Goal: Find contact information: Find contact information

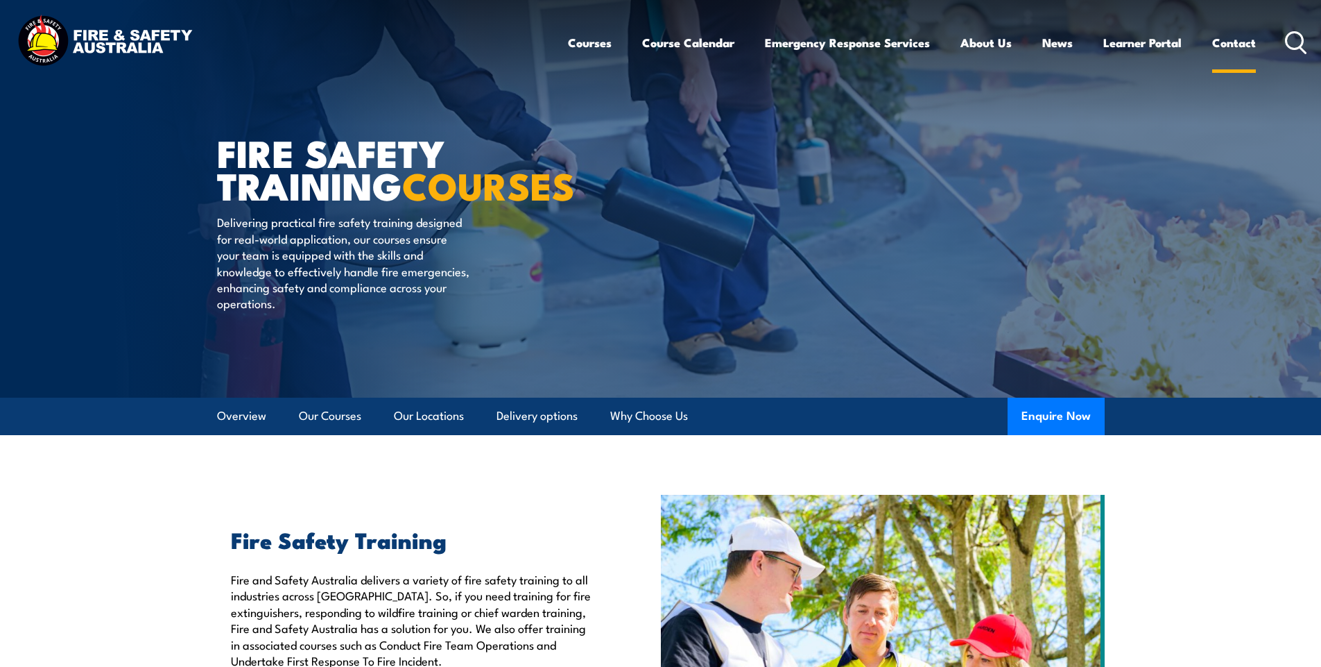
click at [1228, 40] on link "Contact" at bounding box center [1235, 42] width 44 height 37
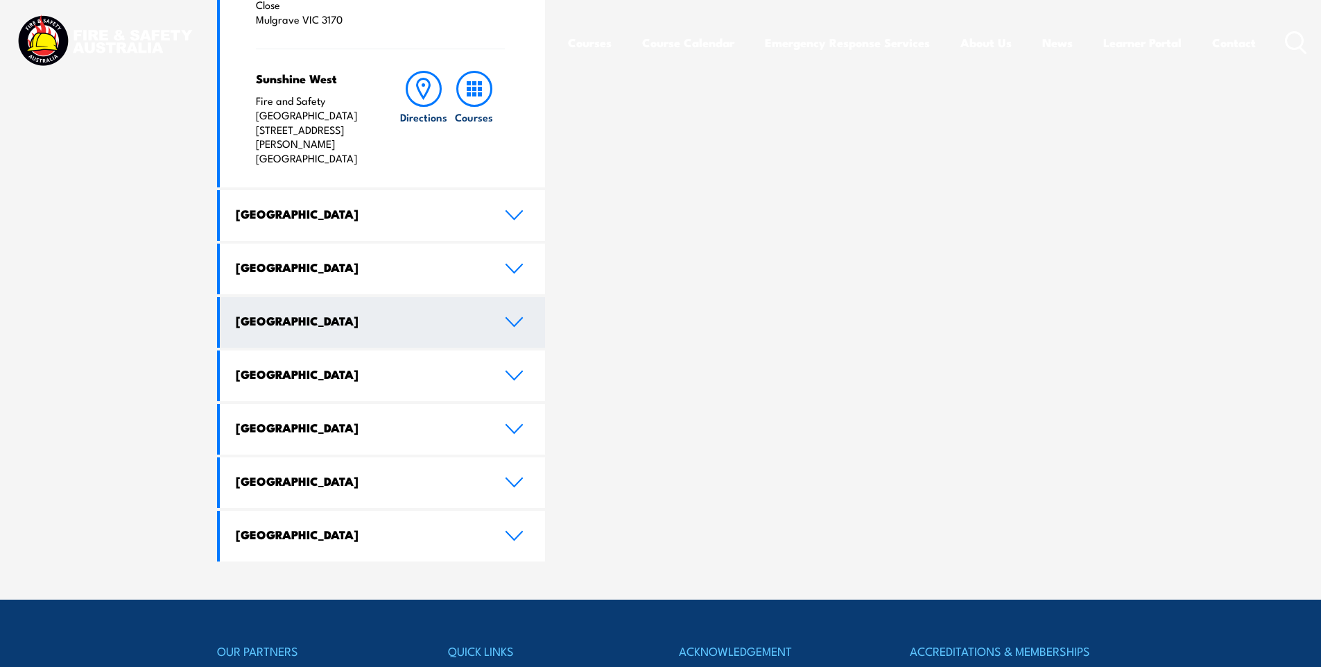
scroll to position [694, 0]
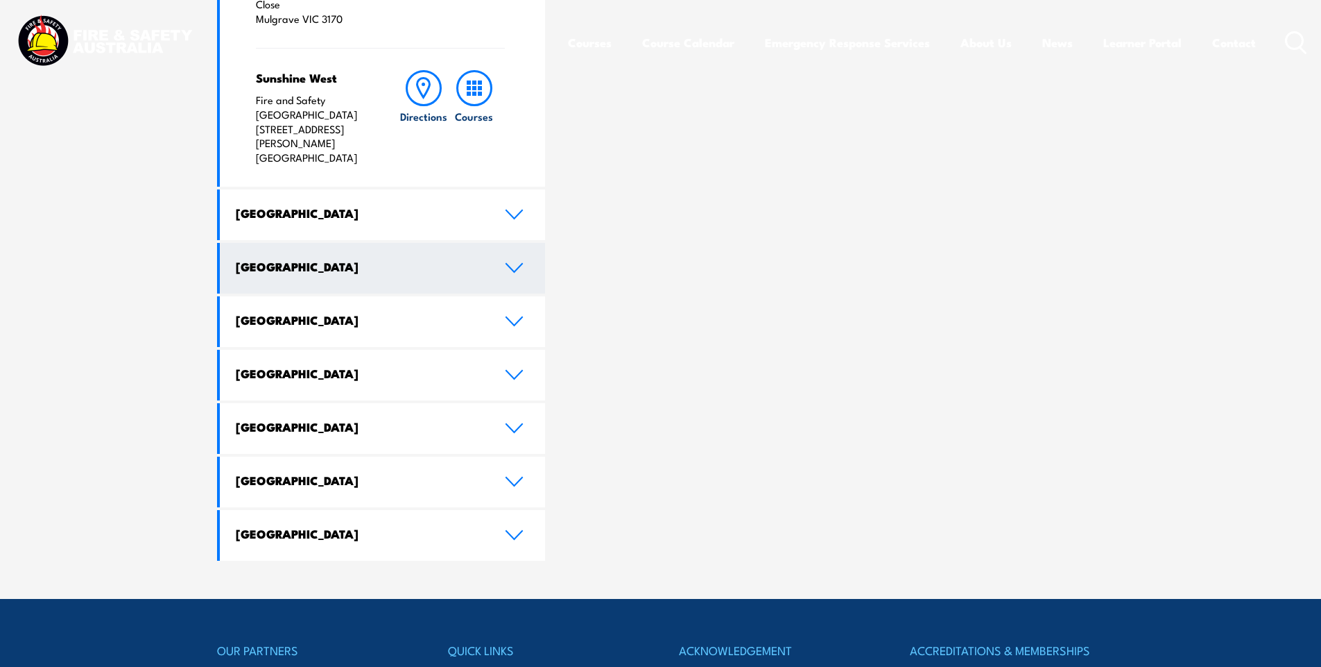
click at [517, 262] on icon at bounding box center [514, 267] width 19 height 11
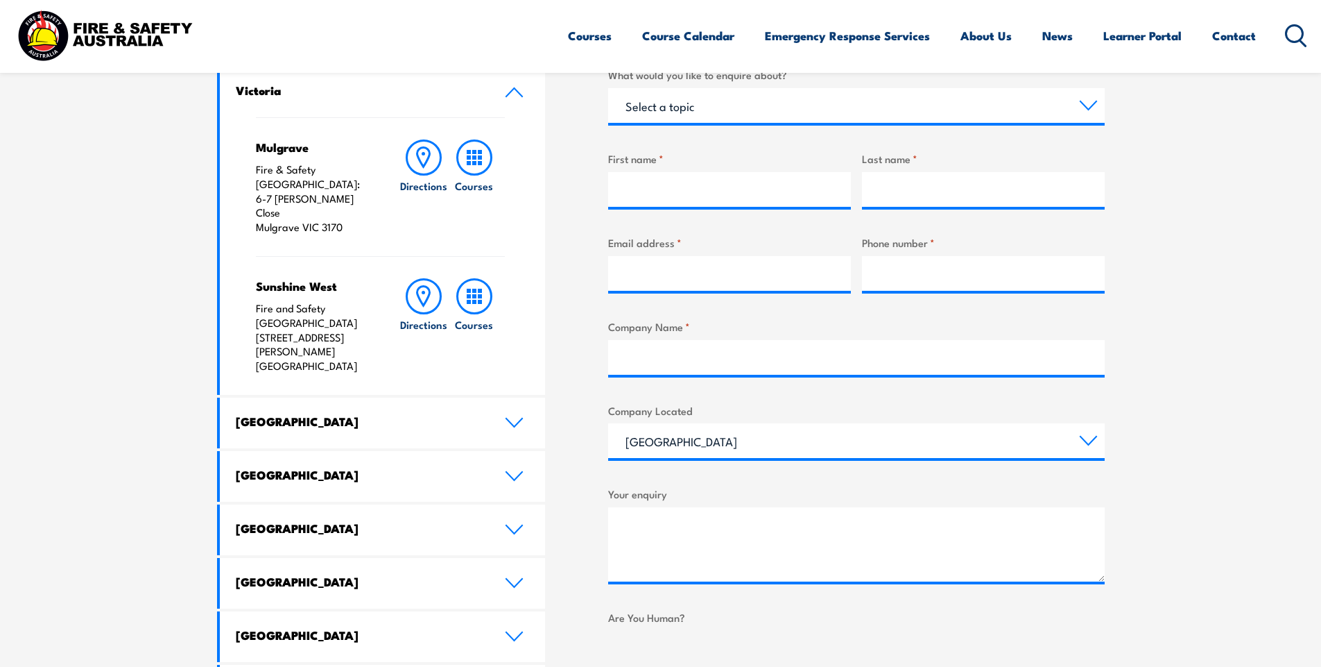
scroll to position [555, 0]
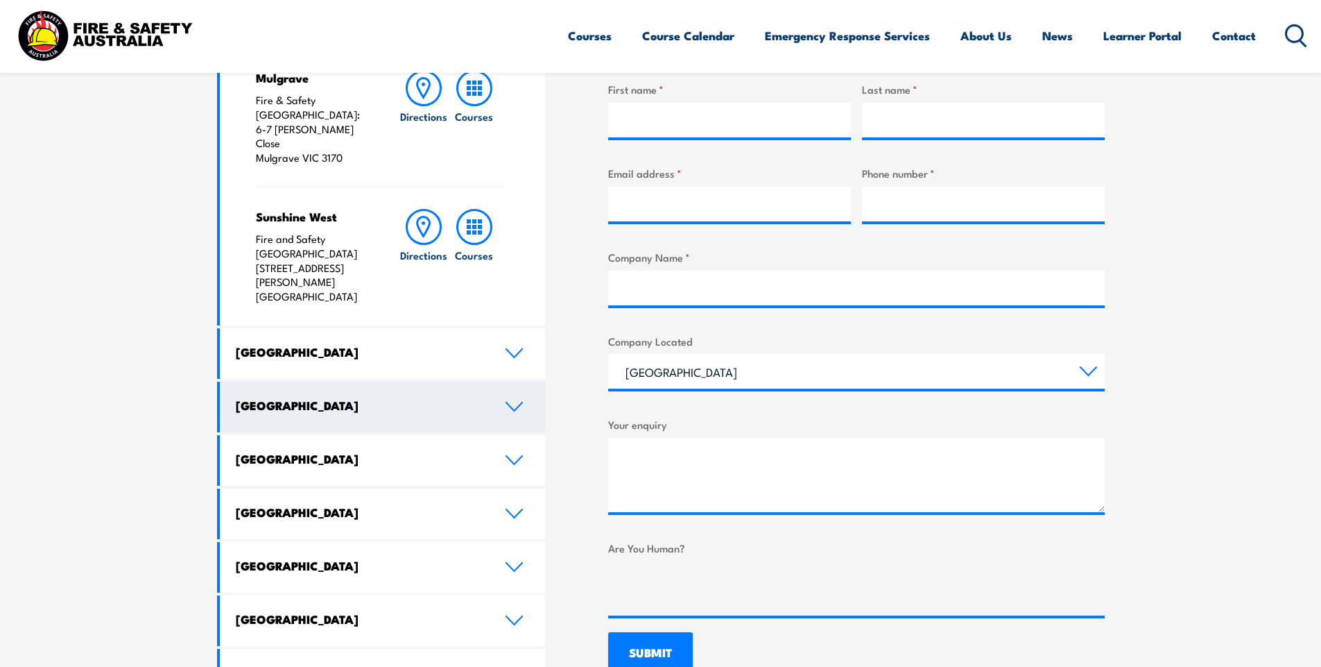
click at [258, 397] on h4 "[GEOGRAPHIC_DATA]" at bounding box center [360, 404] width 248 height 15
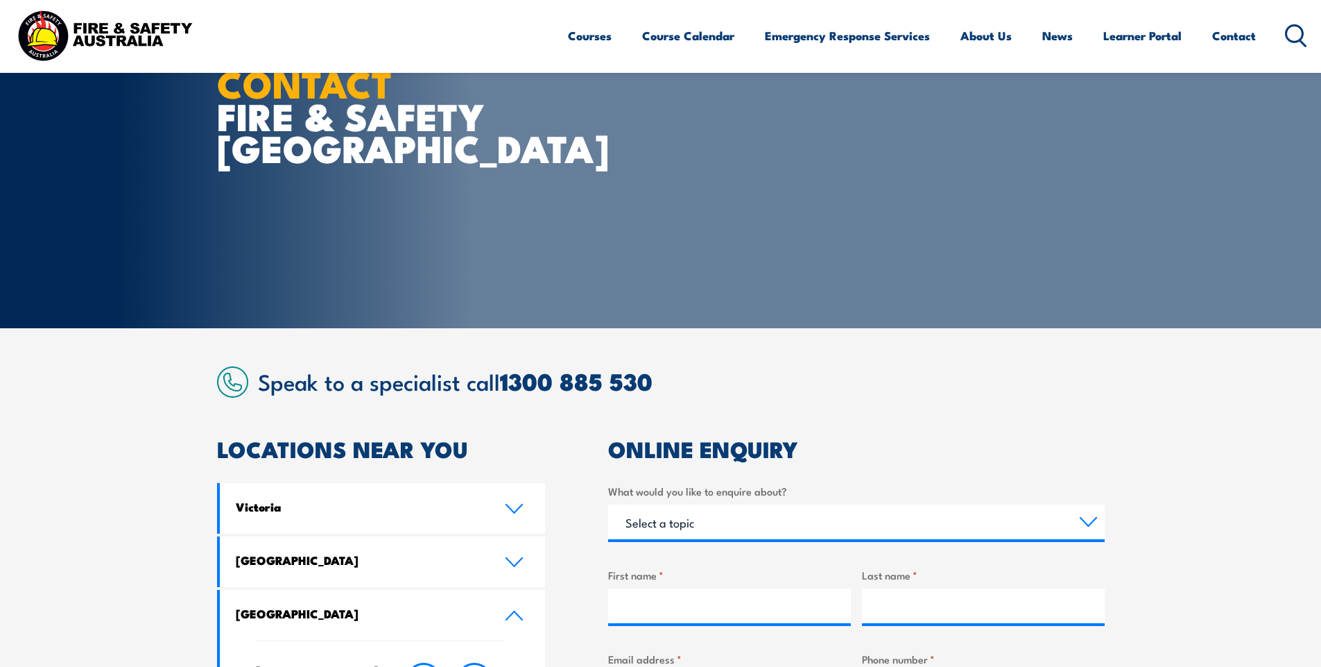
scroll to position [0, 0]
